Goal: Task Accomplishment & Management: Manage account settings

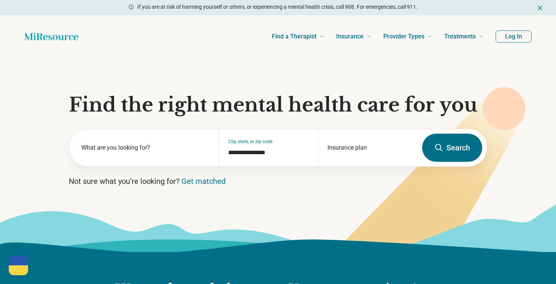
click at [504, 36] on button "Log In" at bounding box center [514, 36] width 36 height 12
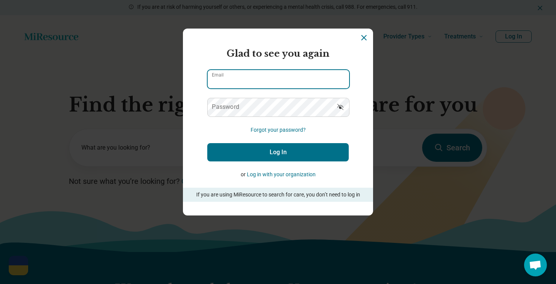
scroll to position [251, 0]
type input "**********"
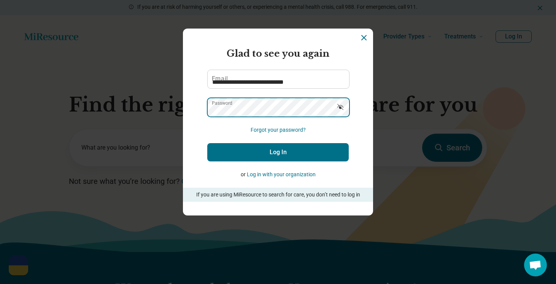
click at [278, 152] on button "Log In" at bounding box center [277, 152] width 141 height 18
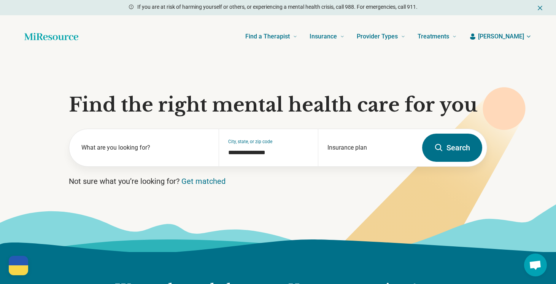
click at [529, 37] on icon "button" at bounding box center [529, 36] width 6 height 6
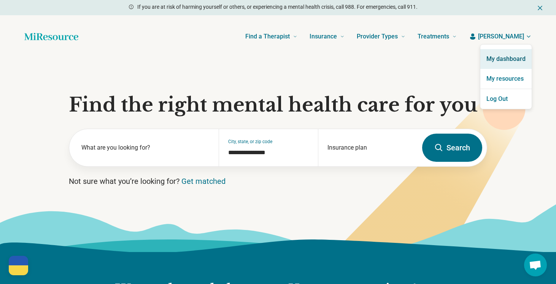
click at [513, 65] on link "My dashboard" at bounding box center [505, 59] width 51 height 20
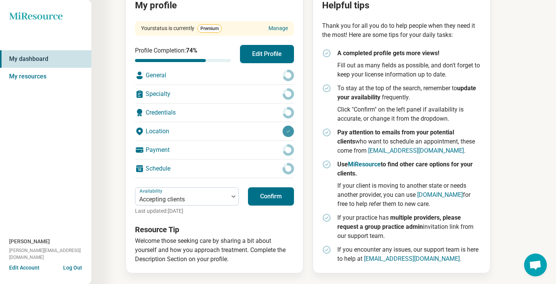
scroll to position [98, 0]
click at [286, 154] on circle at bounding box center [288, 150] width 9 height 9
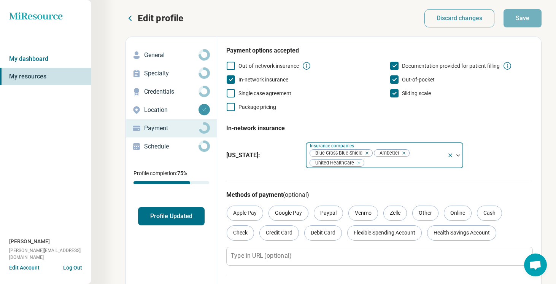
click at [357, 162] on icon "Remove [object Object]" at bounding box center [356, 162] width 5 height 5
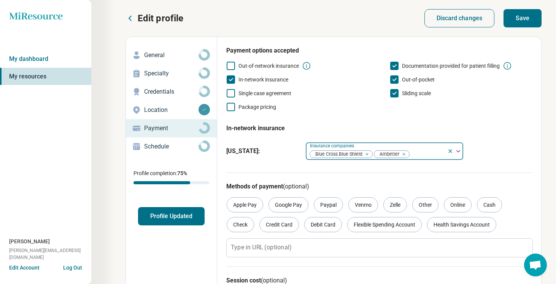
click at [405, 152] on div "Remove [object Object]" at bounding box center [402, 153] width 9 height 9
click at [530, 20] on button "Save" at bounding box center [522, 18] width 38 height 18
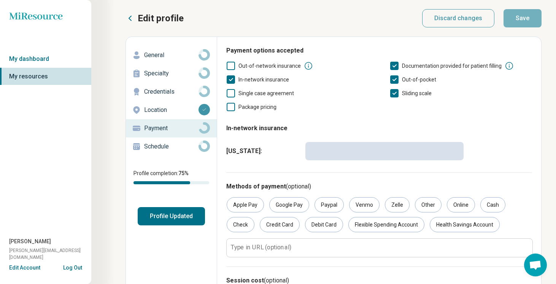
scroll to position [251, 0]
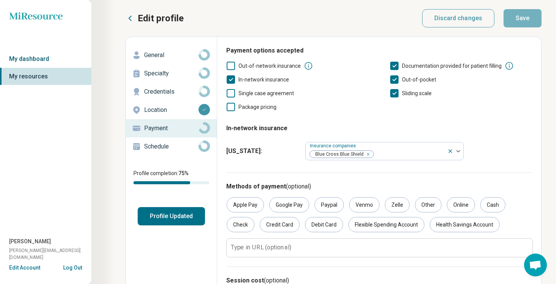
click at [46, 61] on link "My dashboard" at bounding box center [45, 58] width 91 height 17
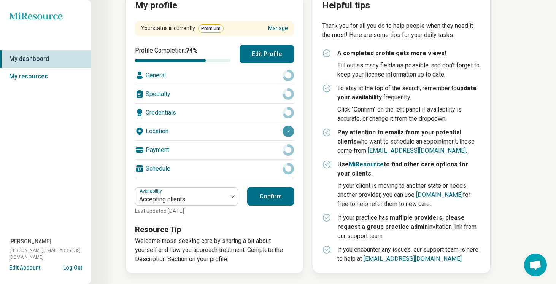
scroll to position [98, 0]
click at [26, 268] on button "Edit Account" at bounding box center [24, 268] width 31 height 8
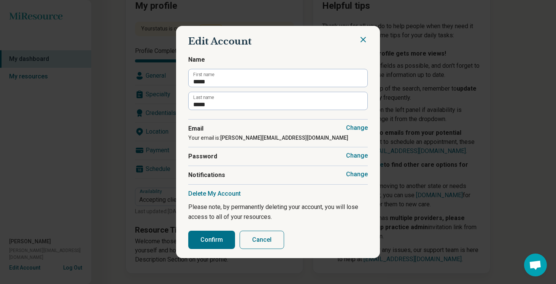
click at [260, 239] on button "Cancel" at bounding box center [262, 239] width 44 height 18
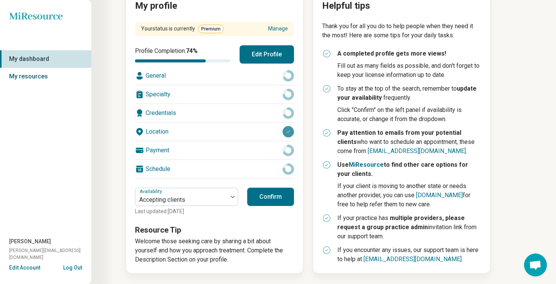
click at [73, 77] on link "My resources" at bounding box center [45, 76] width 91 height 17
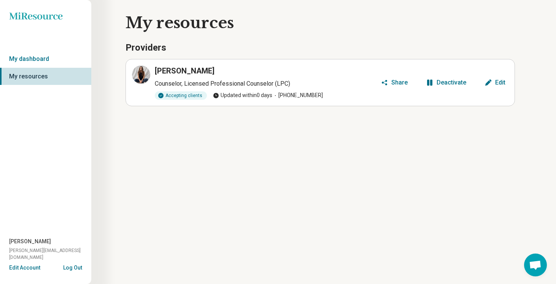
click at [487, 79] on icon "button" at bounding box center [488, 83] width 8 height 8
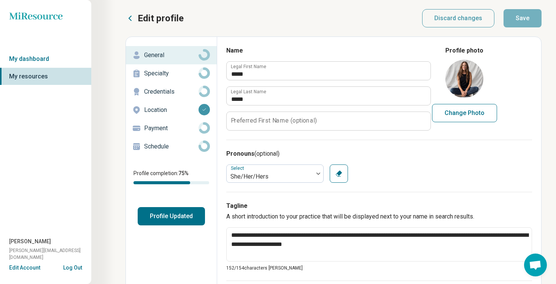
click at [143, 17] on p "Edit profile" at bounding box center [161, 18] width 46 height 12
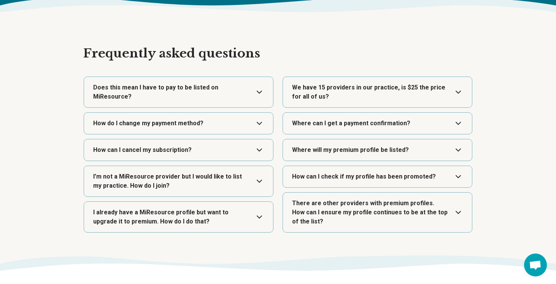
scroll to position [1120, 0]
click at [259, 144] on button "Expand" at bounding box center [178, 149] width 183 height 21
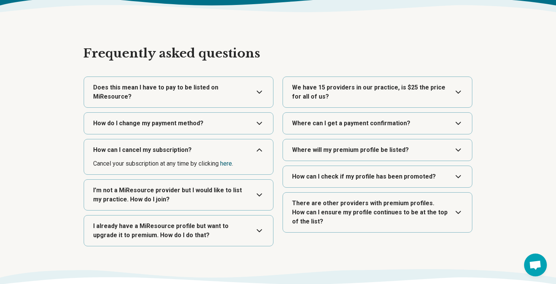
click at [230, 164] on link "here" at bounding box center [226, 163] width 12 height 7
